Goal: Book appointment/travel/reservation

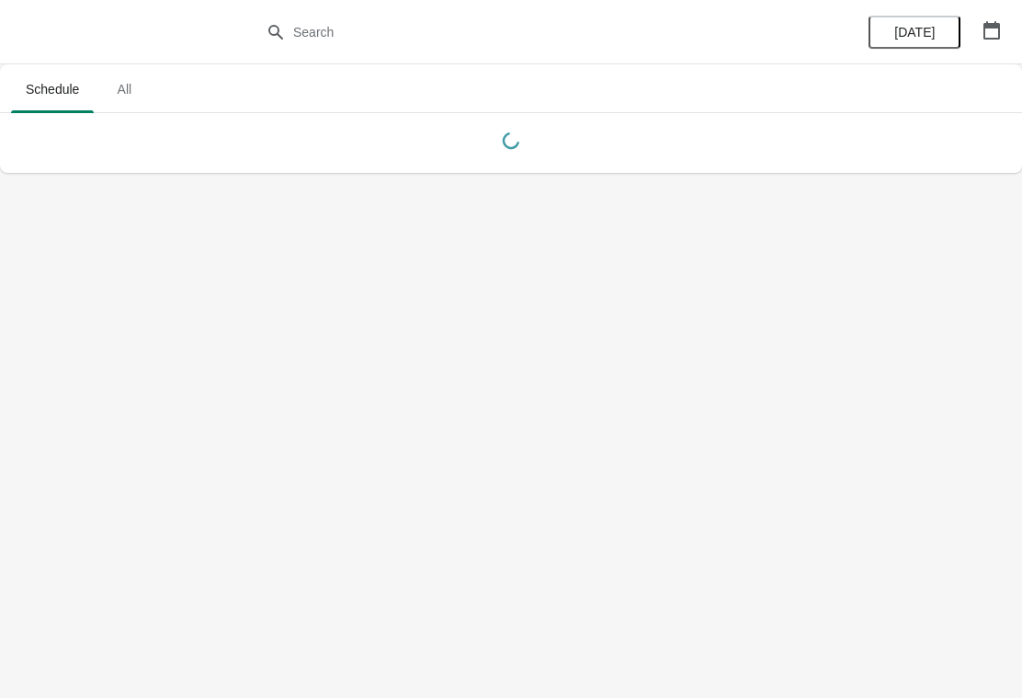
click at [1000, 31] on icon "button" at bounding box center [992, 30] width 18 height 18
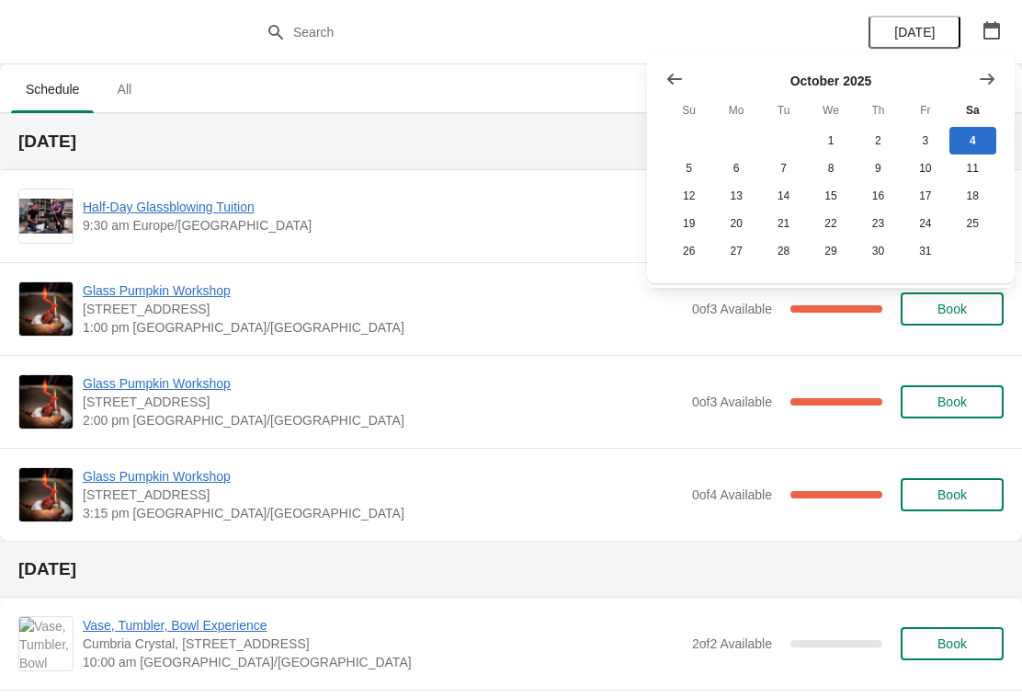
click at [983, 85] on icon "Show next month, November 2025" at bounding box center [987, 79] width 18 height 18
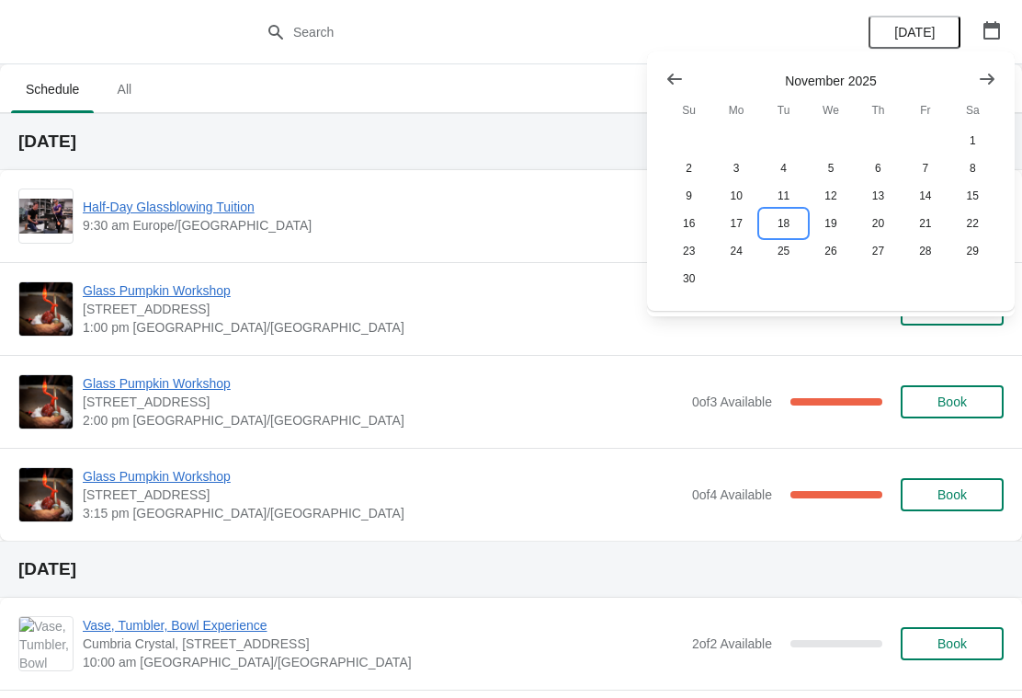
click at [793, 224] on button "18" at bounding box center [783, 224] width 47 height 28
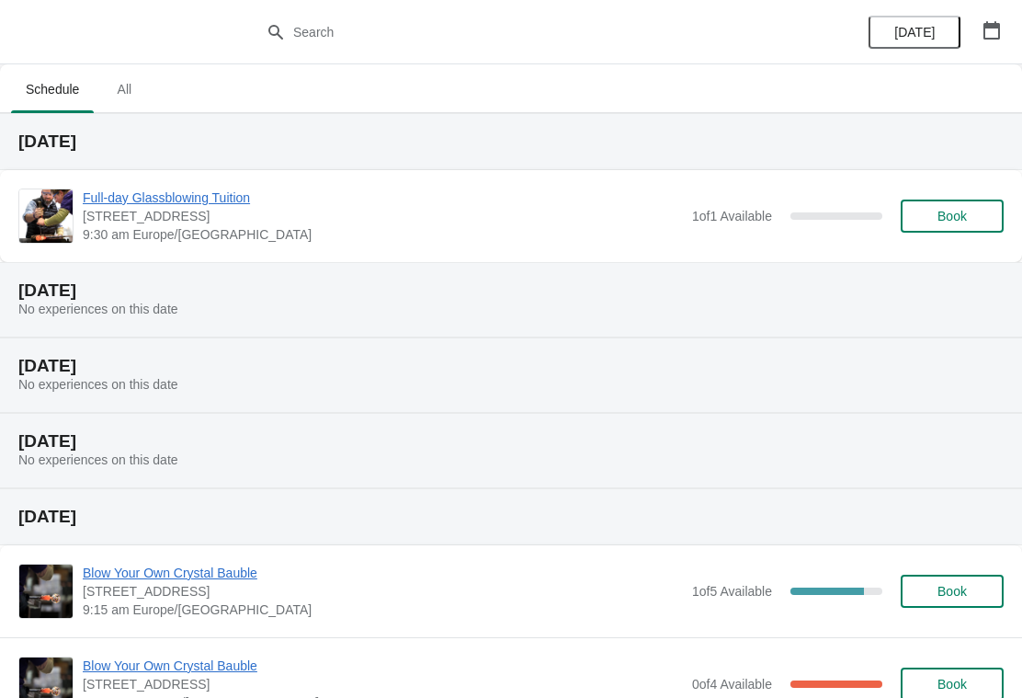
click at [968, 216] on span "Book" at bounding box center [953, 216] width 70 height 15
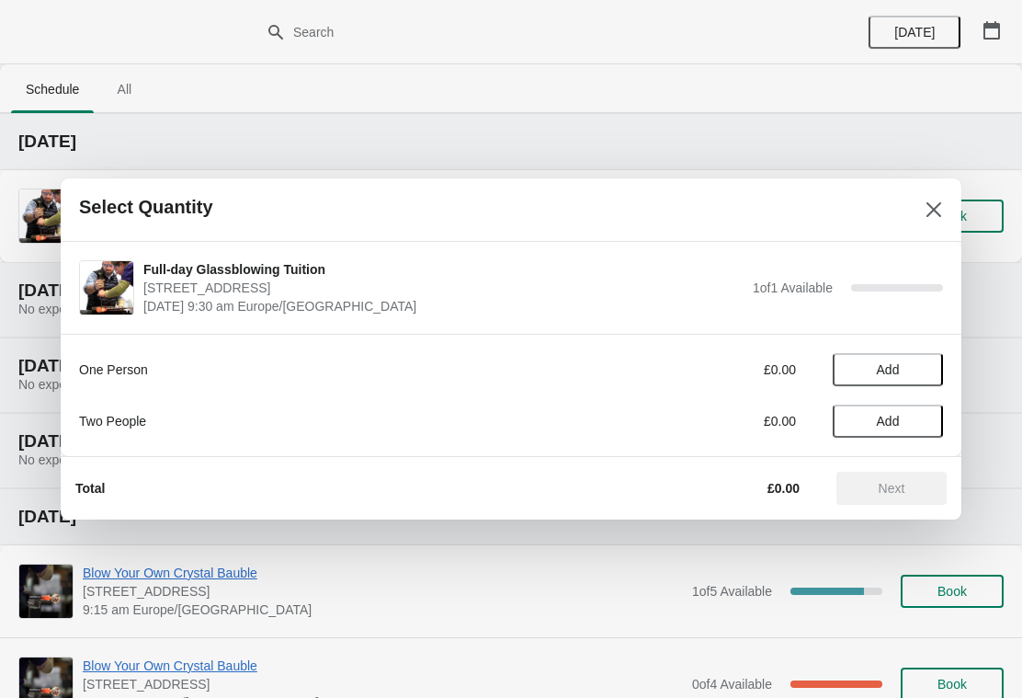
click at [873, 427] on span "Add" at bounding box center [888, 421] width 77 height 15
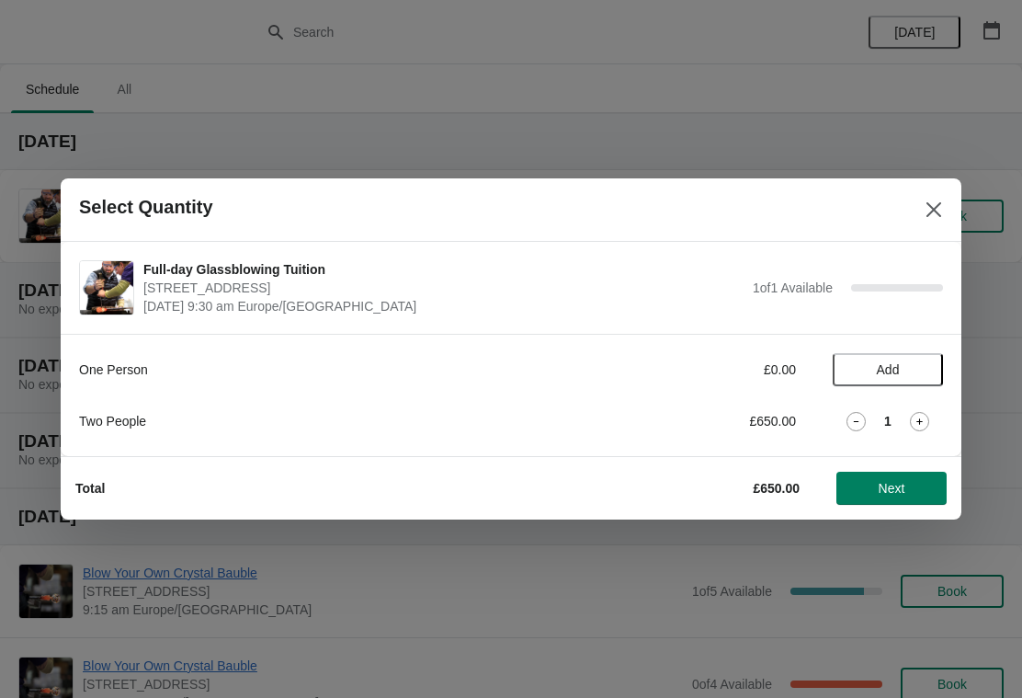
click at [905, 497] on button "Next" at bounding box center [892, 488] width 110 height 33
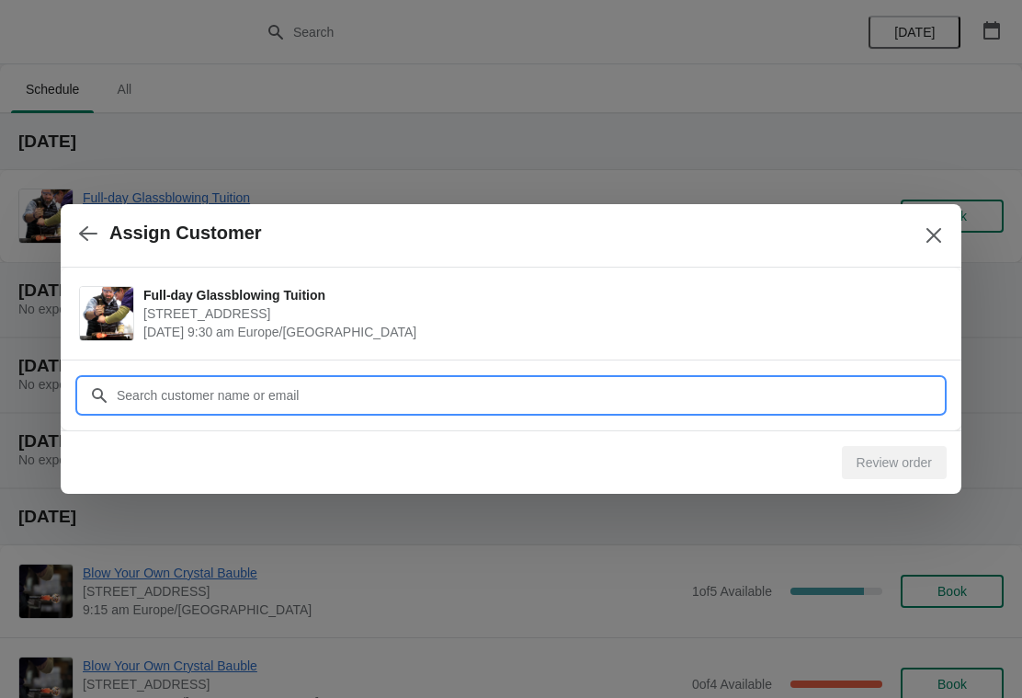
click at [417, 401] on input "Customer" at bounding box center [529, 395] width 827 height 33
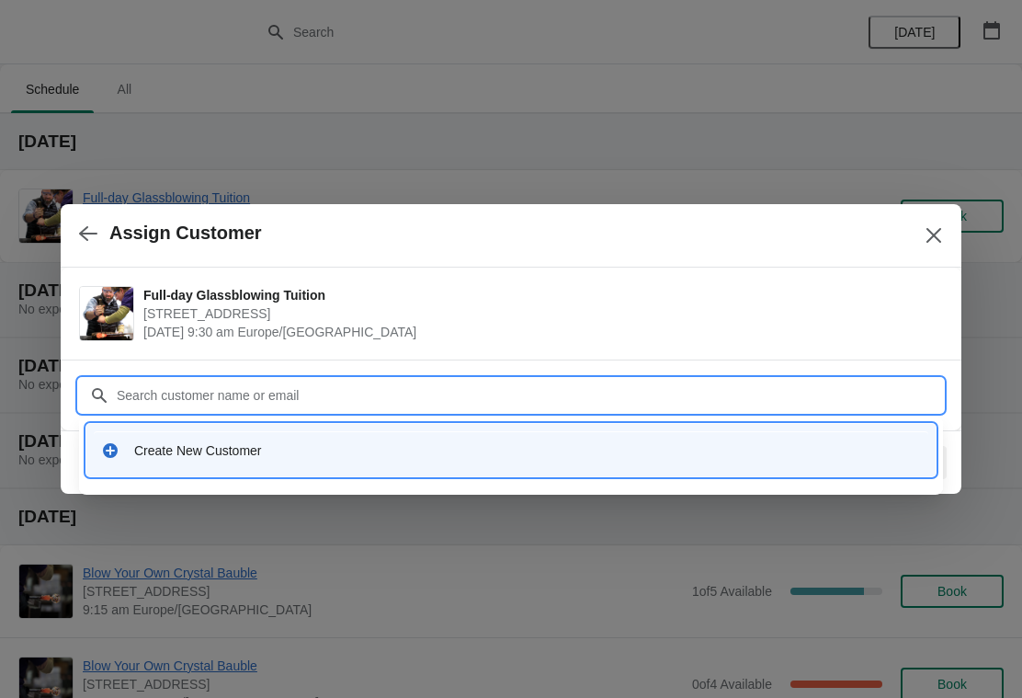
click at [188, 454] on div "Create New Customer" at bounding box center [527, 450] width 787 height 18
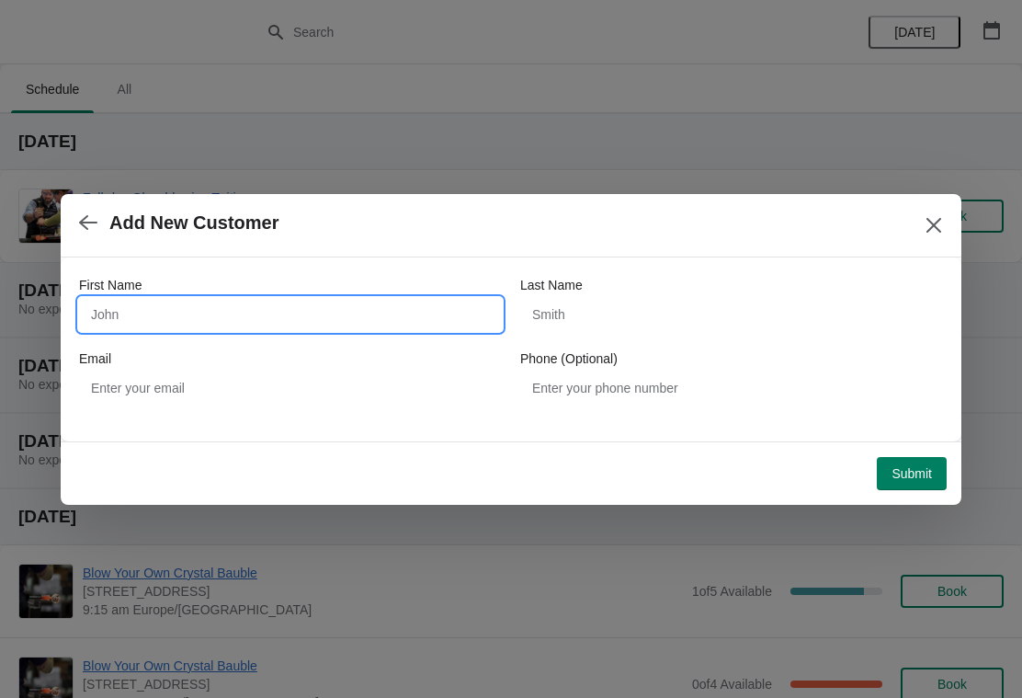
click at [208, 308] on input "First Name" at bounding box center [290, 314] width 423 height 33
type input "j"
type input "[PERSON_NAME] &"
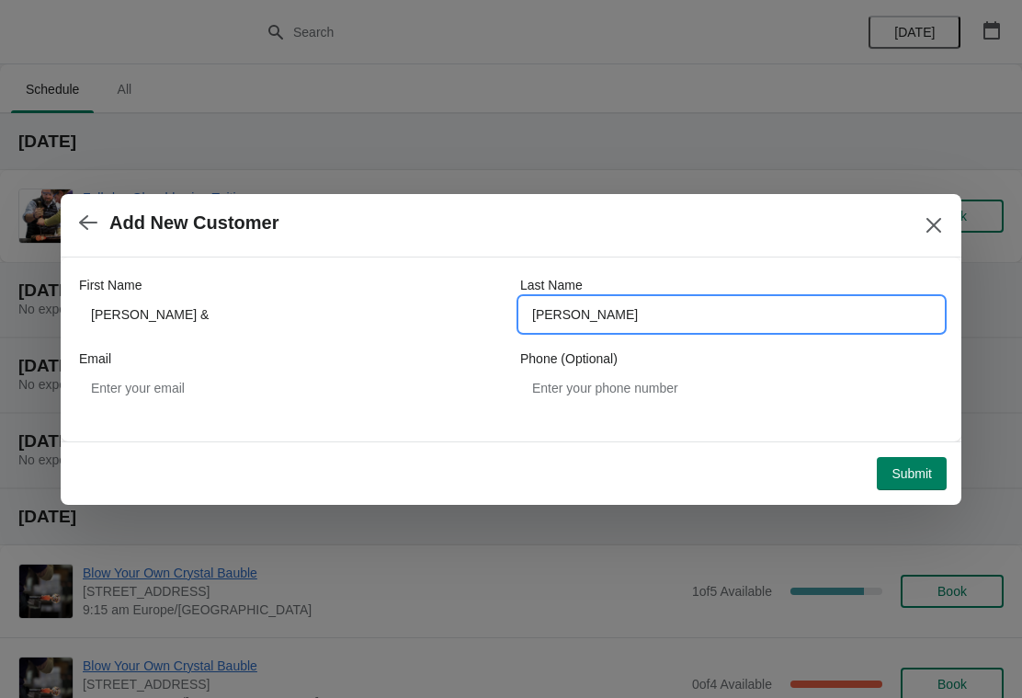
type input "[PERSON_NAME]"
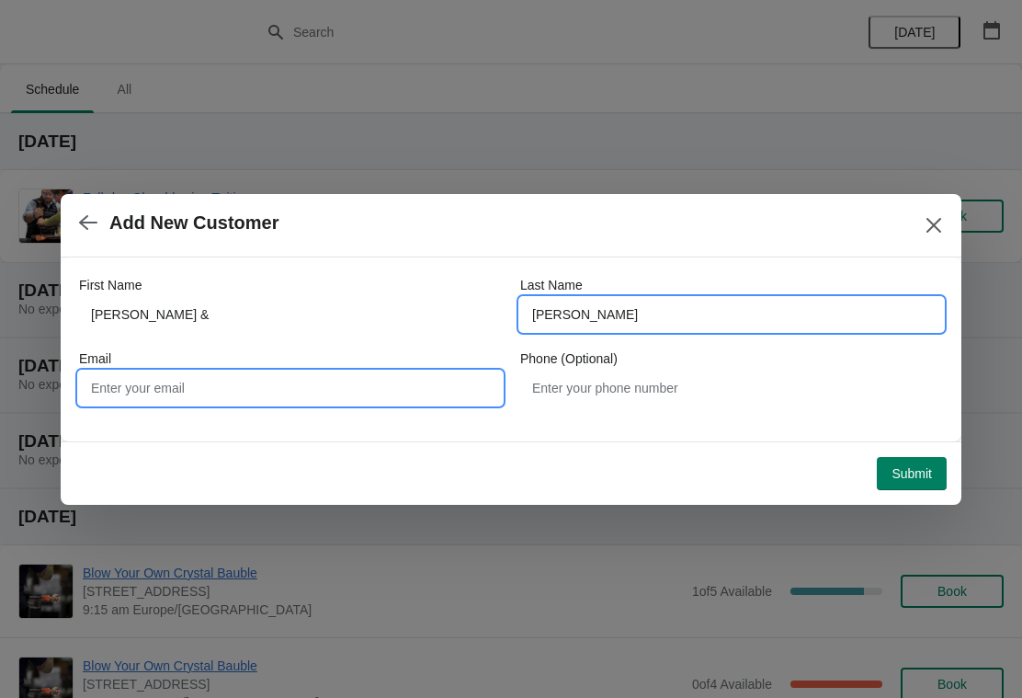
click at [353, 383] on input "Email" at bounding box center [290, 387] width 423 height 33
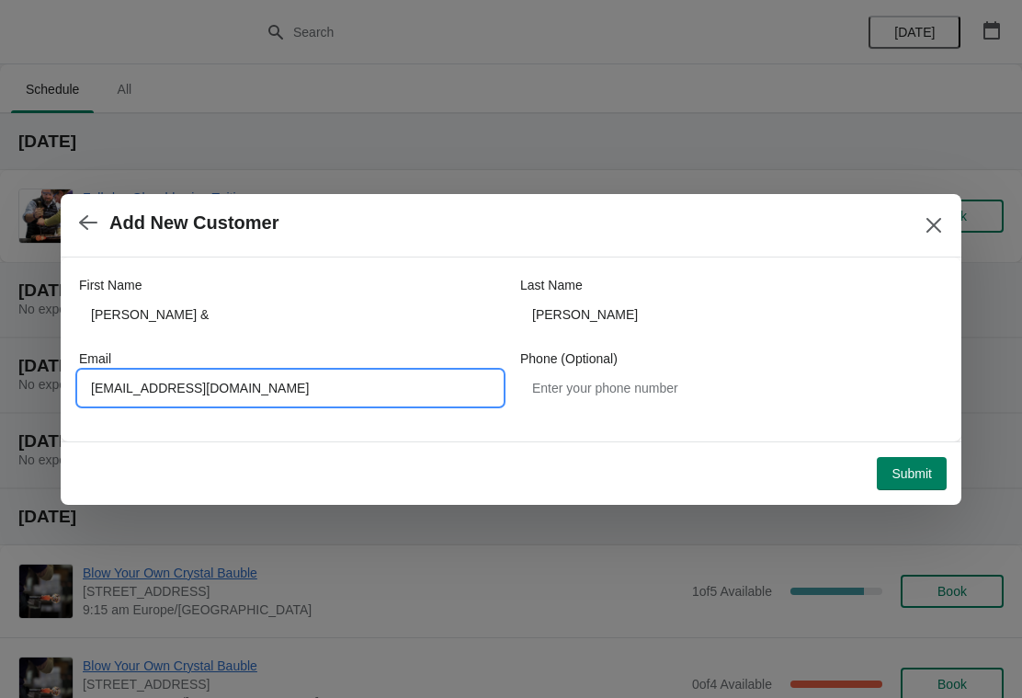
type input "[EMAIL_ADDRESS][DOMAIN_NAME]"
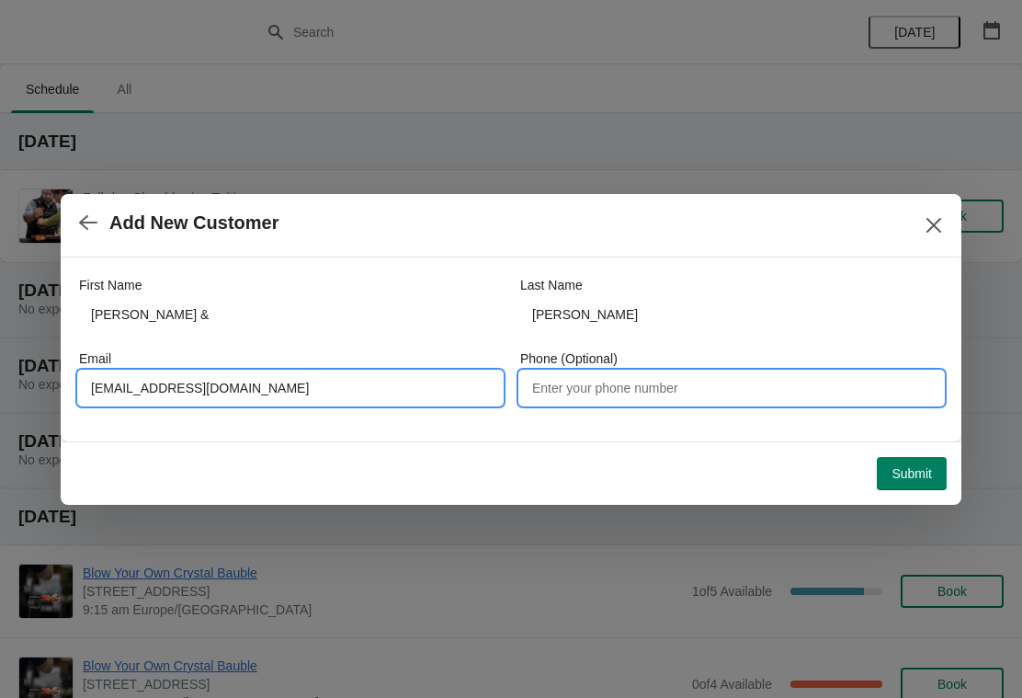
click at [678, 391] on input "Phone (Optional)" at bounding box center [731, 387] width 423 height 33
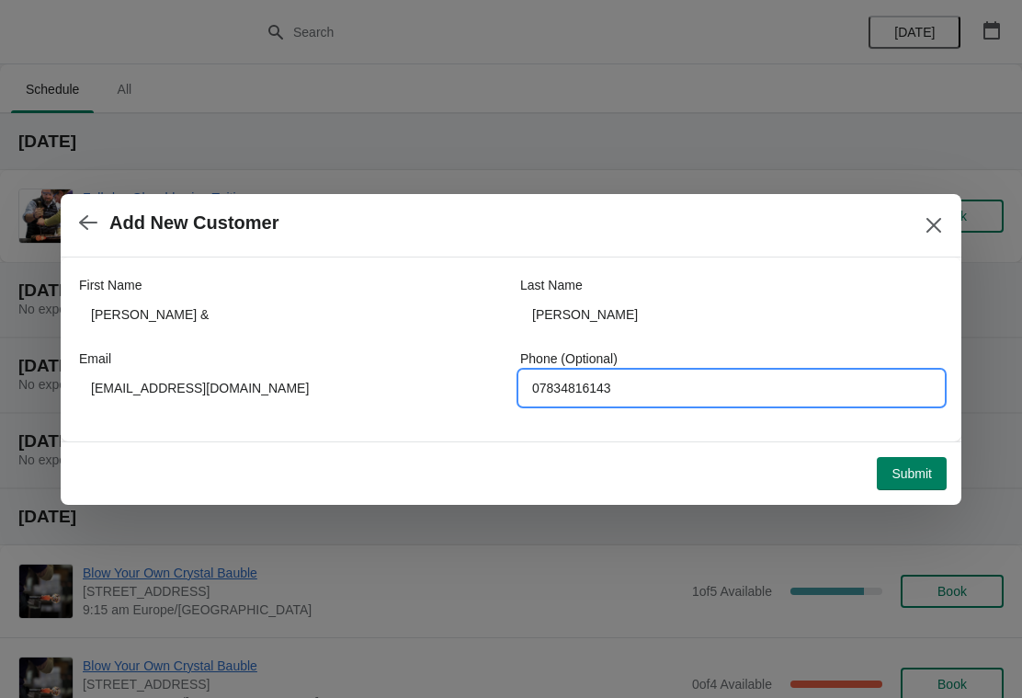
type input "07834816143"
click at [914, 484] on button "Submit" at bounding box center [912, 473] width 70 height 33
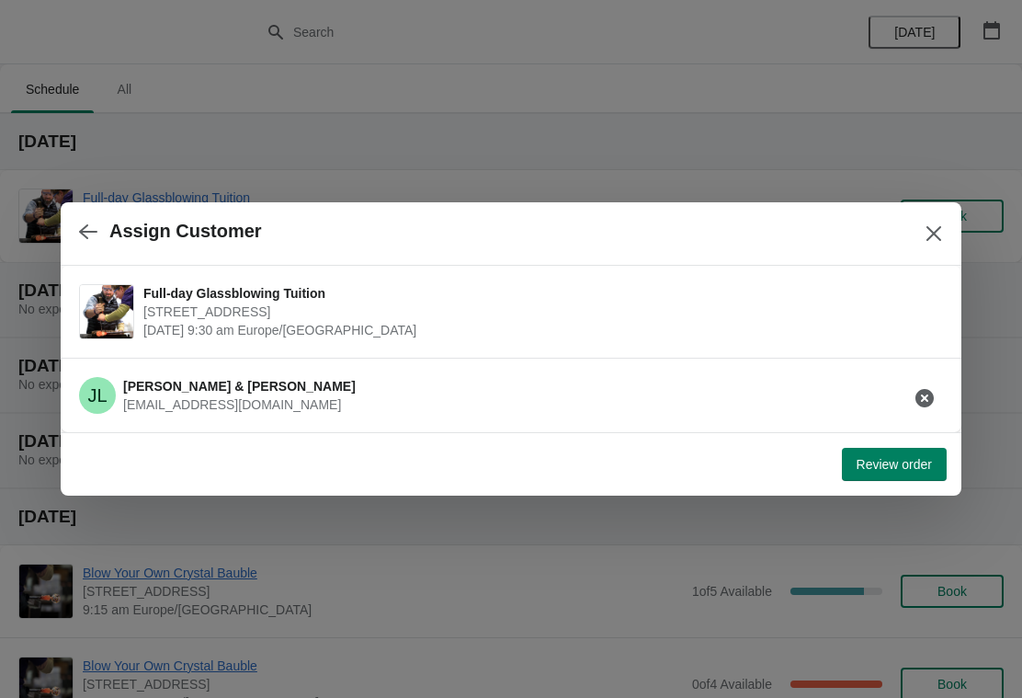
click at [882, 473] on button "Review order" at bounding box center [894, 464] width 105 height 33
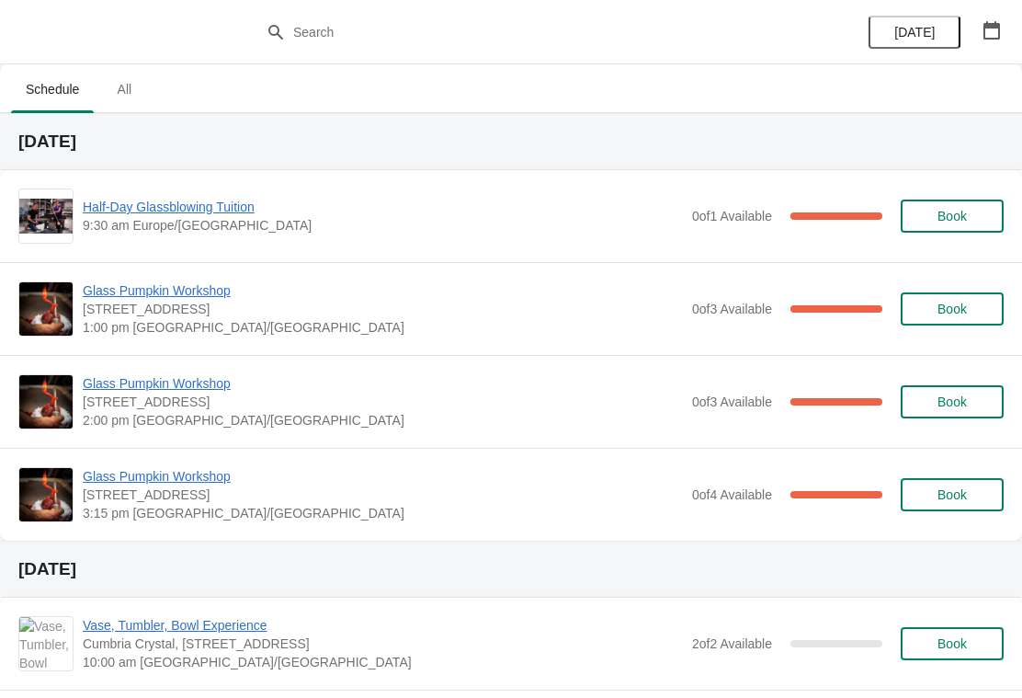
click at [995, 34] on icon "button" at bounding box center [992, 30] width 18 height 18
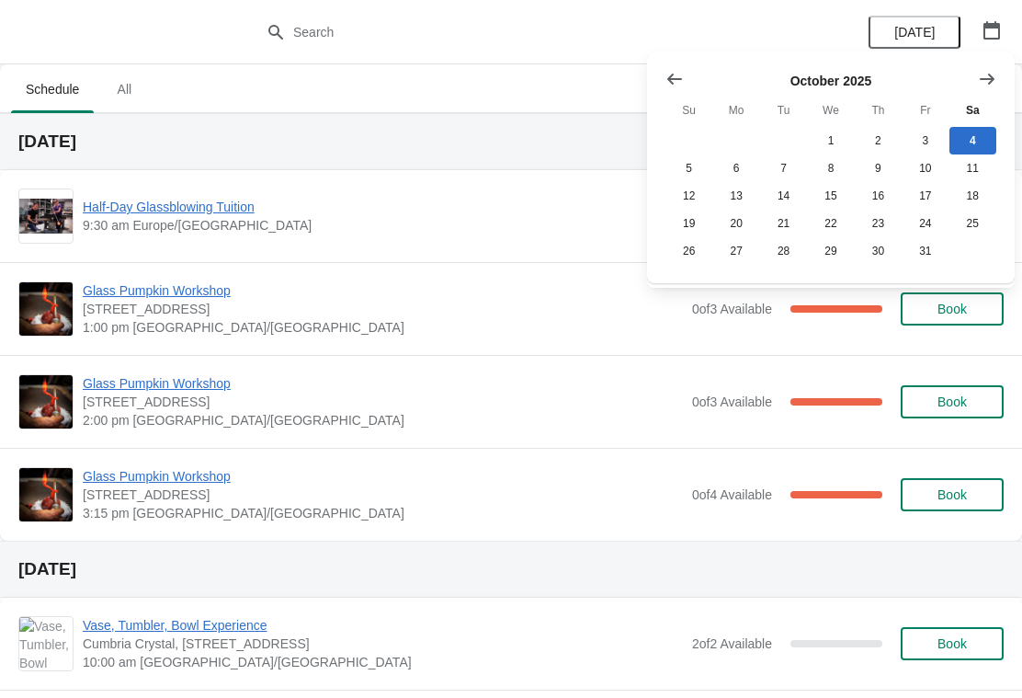
click at [990, 86] on icon "Show next month, November 2025" at bounding box center [987, 79] width 18 height 18
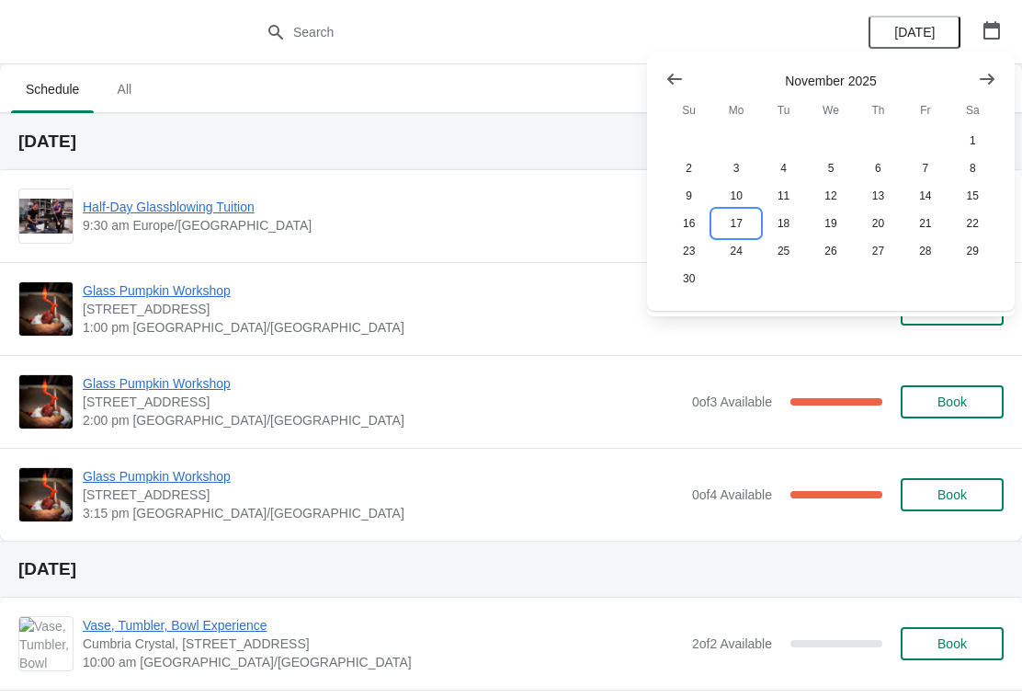
click at [732, 226] on button "17" at bounding box center [736, 224] width 47 height 28
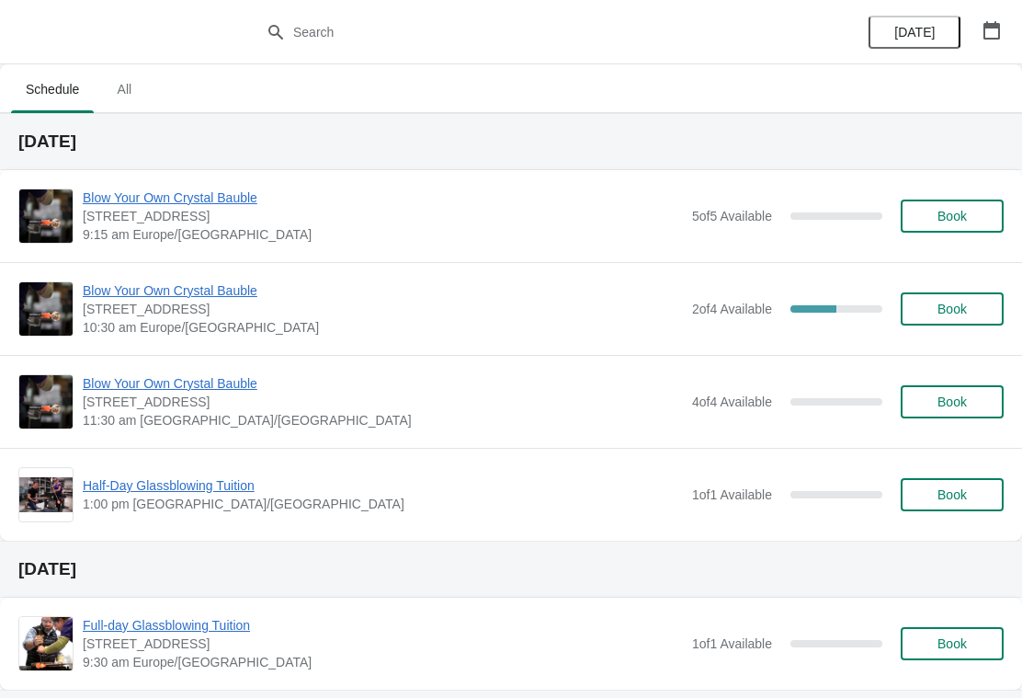
click at [946, 507] on button "Book" at bounding box center [952, 494] width 103 height 33
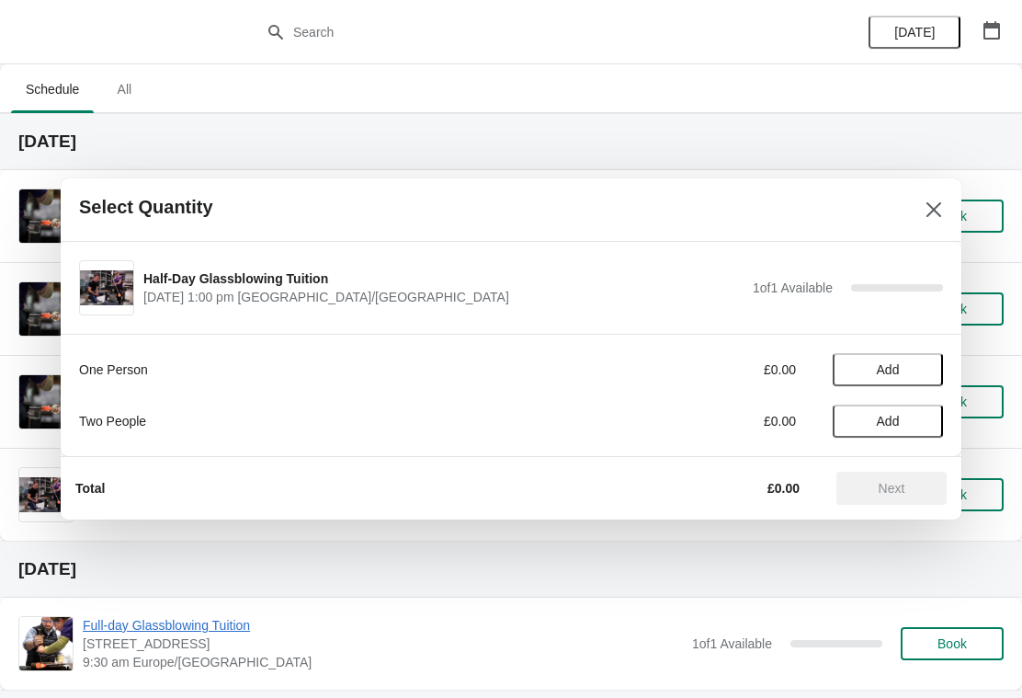
click at [894, 433] on button "Add" at bounding box center [888, 421] width 110 height 33
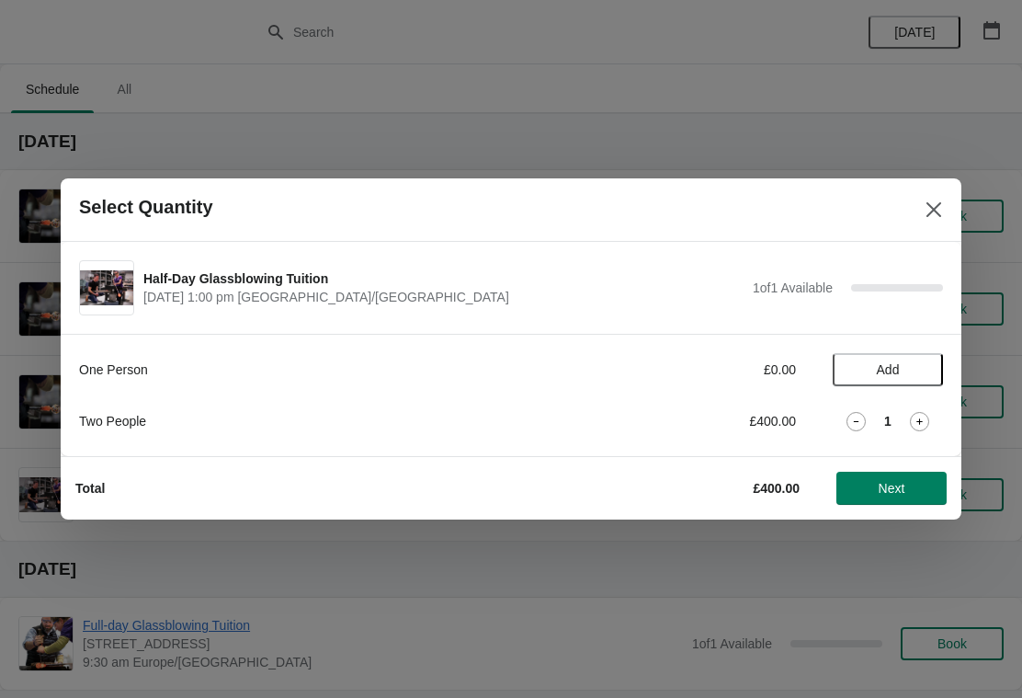
click at [903, 494] on span "Next" at bounding box center [892, 488] width 27 height 15
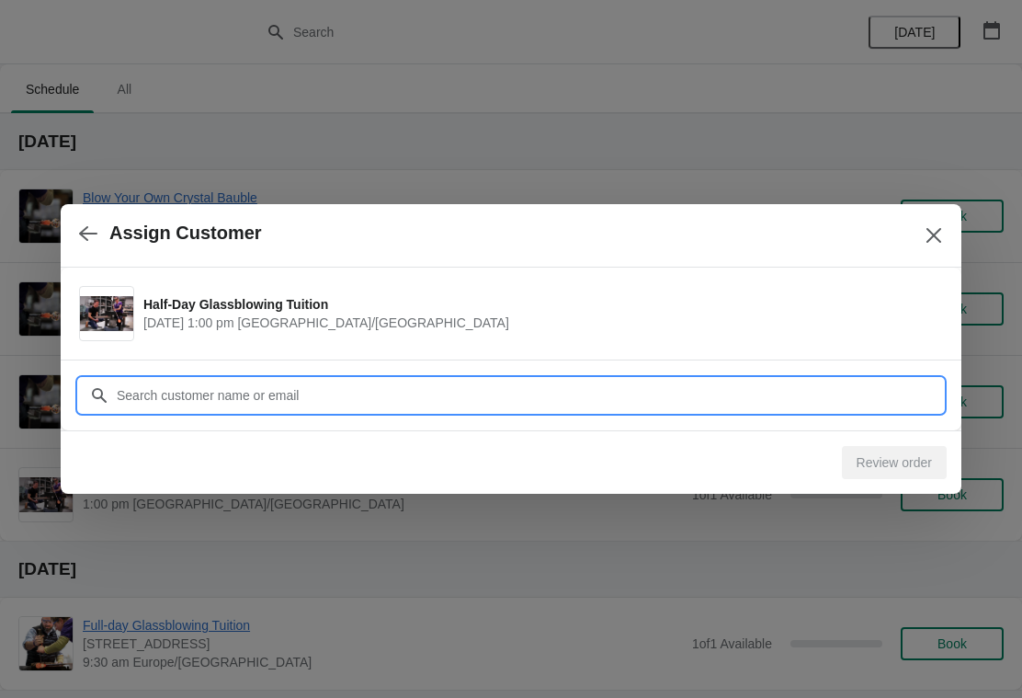
click at [175, 396] on input "Customer" at bounding box center [529, 395] width 827 height 33
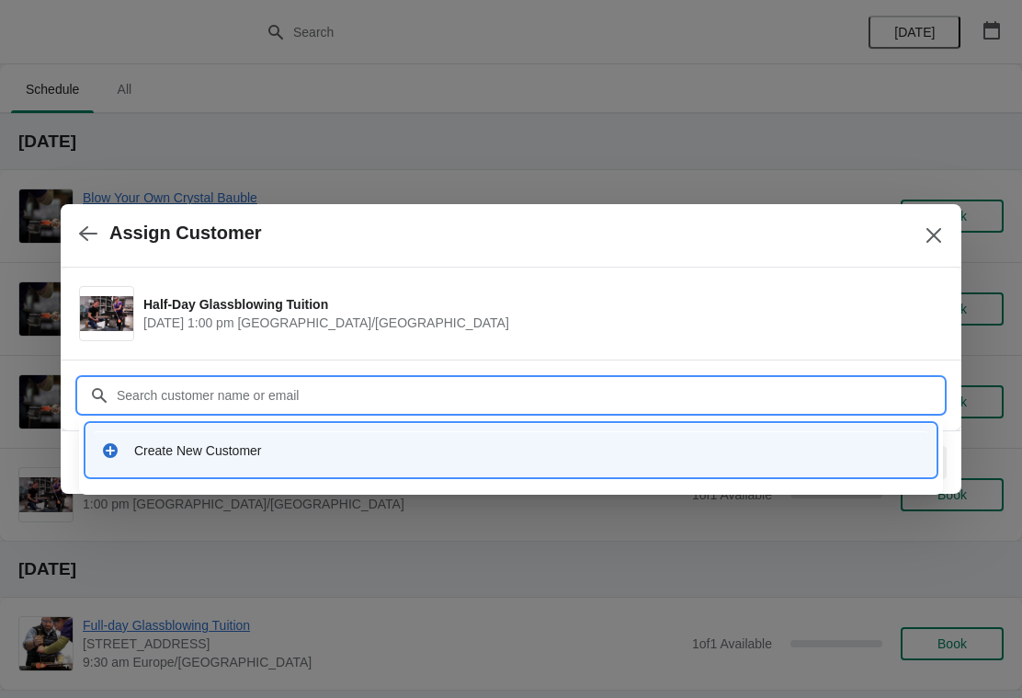
click at [151, 448] on div "Create New Customer" at bounding box center [527, 450] width 787 height 18
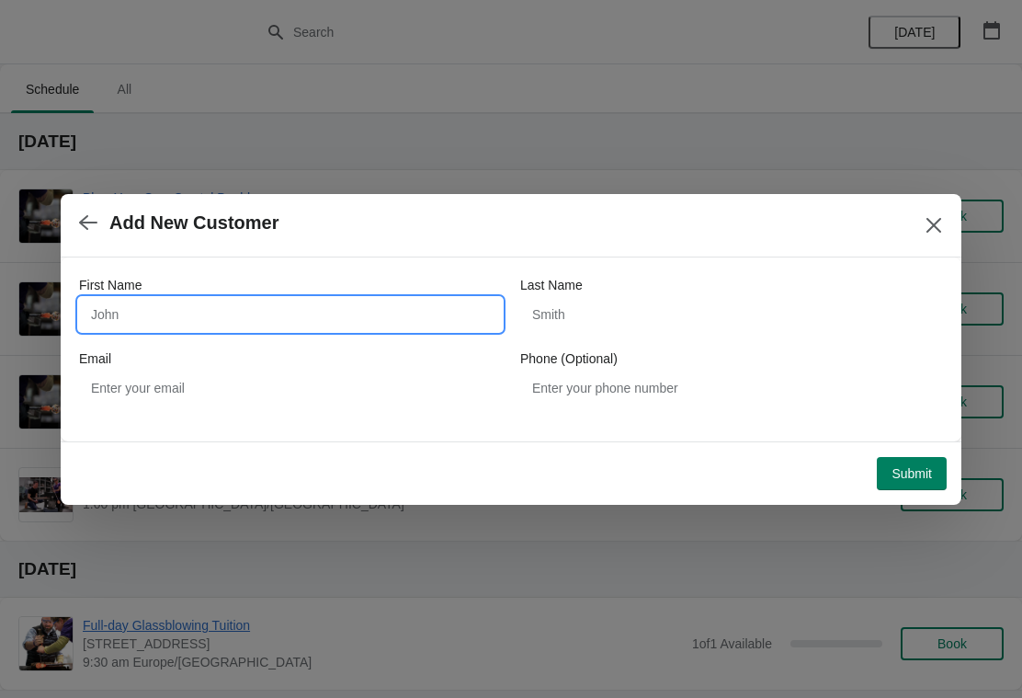
click at [143, 309] on input "First Name" at bounding box center [290, 314] width 423 height 33
type input "[PERSON_NAME] &"
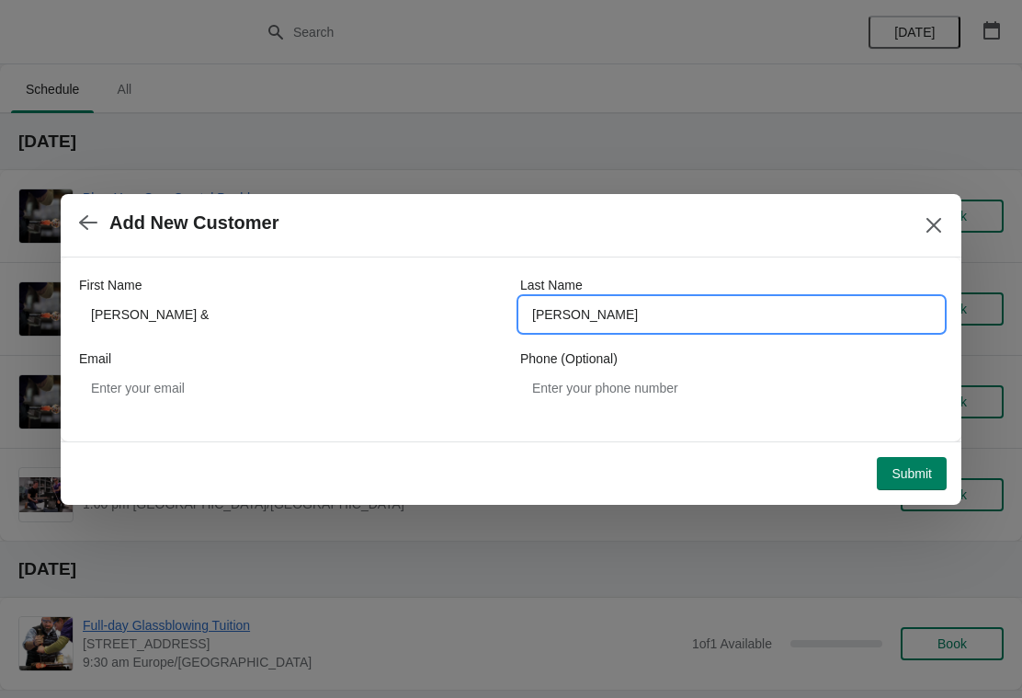
type input "[PERSON_NAME]"
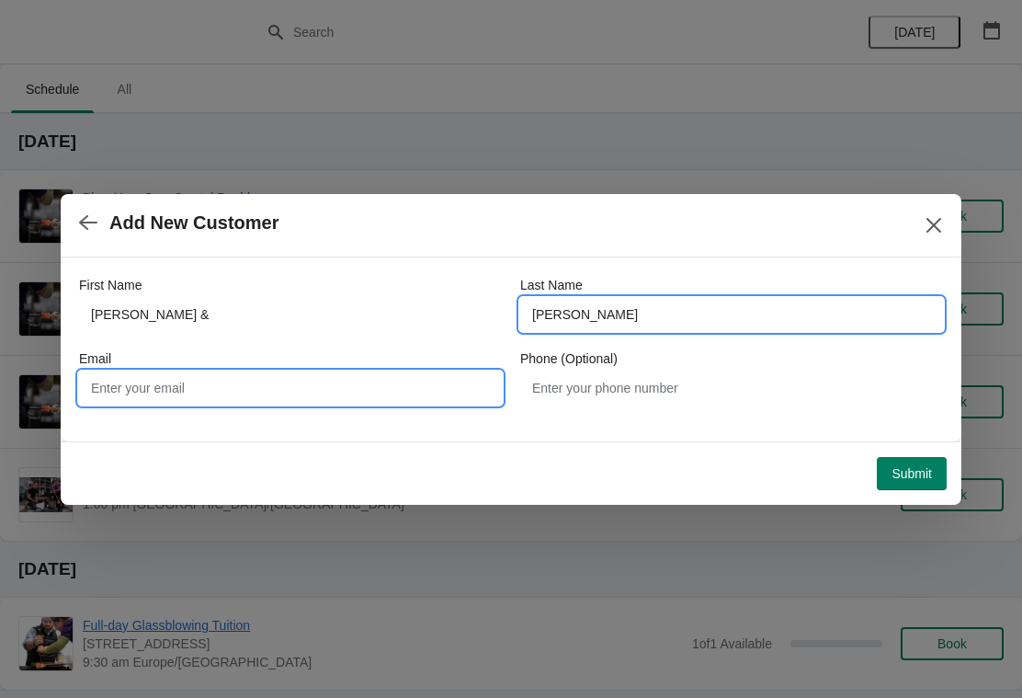
click at [390, 384] on input "Email" at bounding box center [290, 387] width 423 height 33
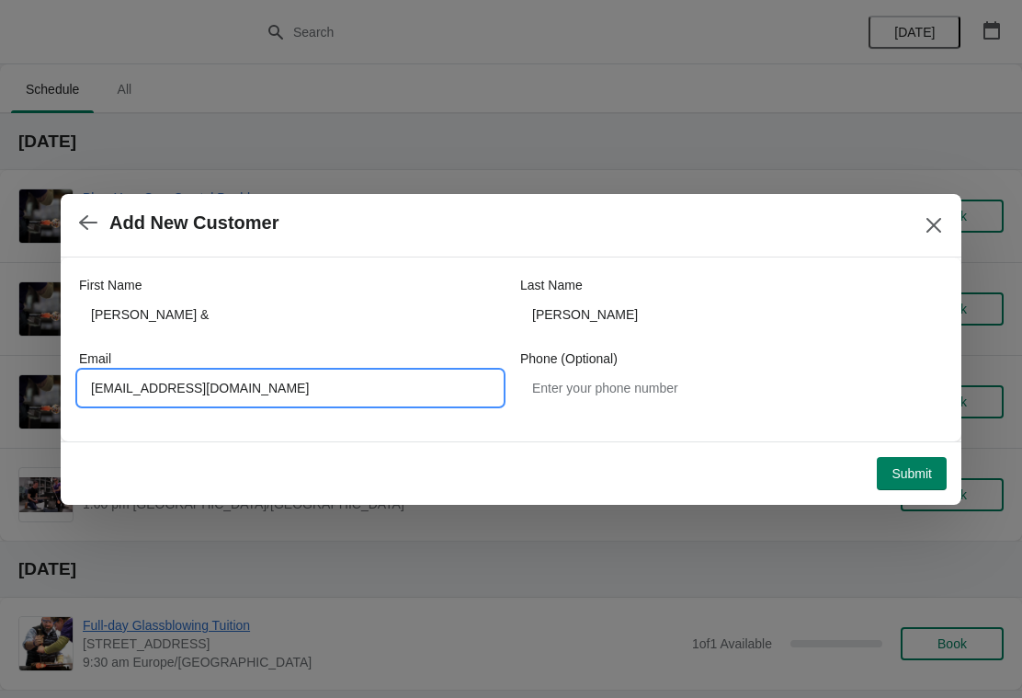
type input "[EMAIL_ADDRESS][DOMAIN_NAME]"
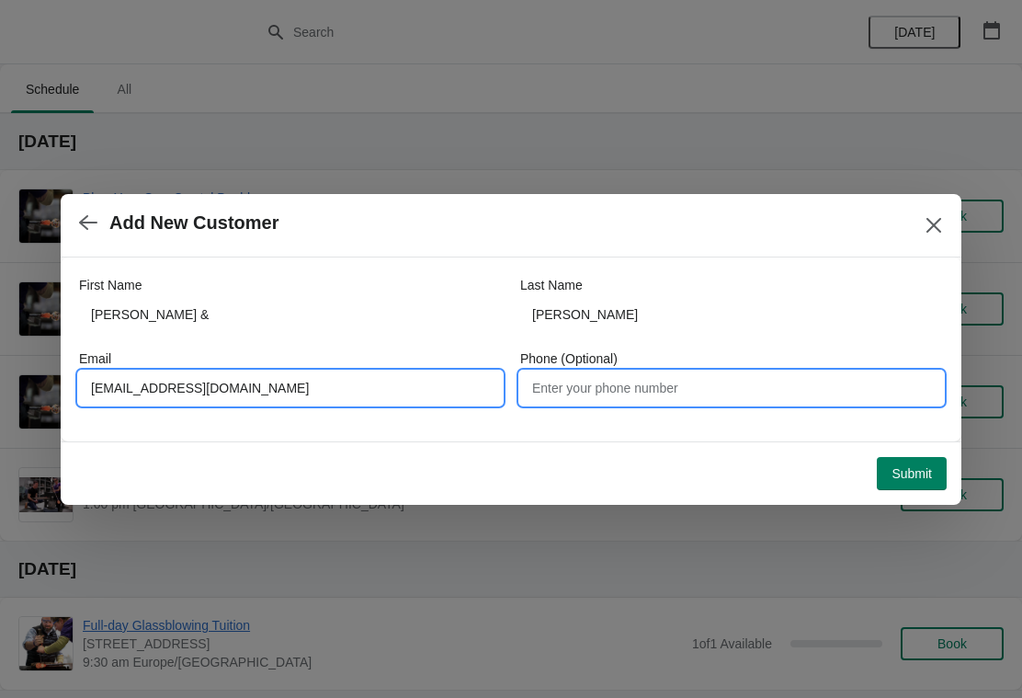
click at [687, 401] on input "Phone (Optional)" at bounding box center [731, 387] width 423 height 33
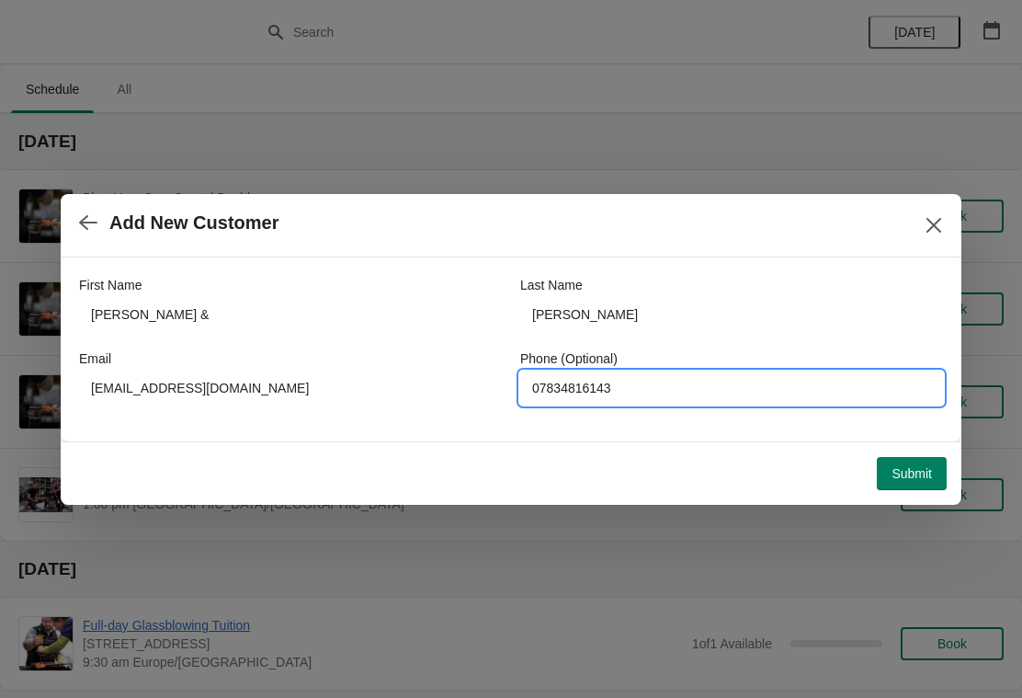
type input "07834816143"
click at [903, 482] on button "Submit" at bounding box center [912, 473] width 70 height 33
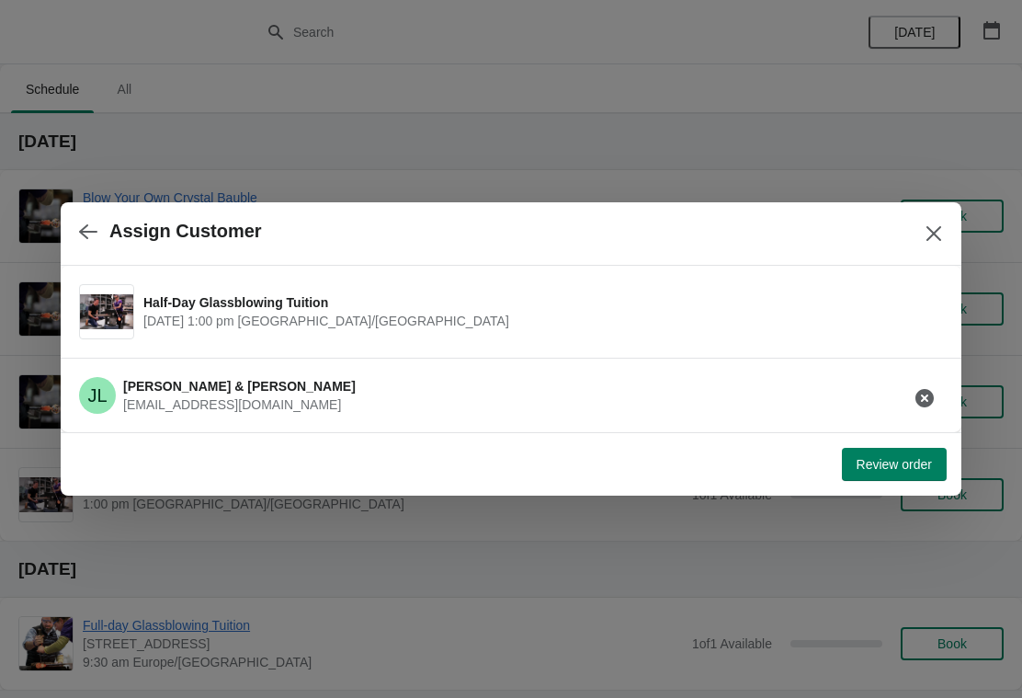
click at [903, 466] on span "Review order" at bounding box center [894, 464] width 75 height 15
